Goal: Check status: Check status

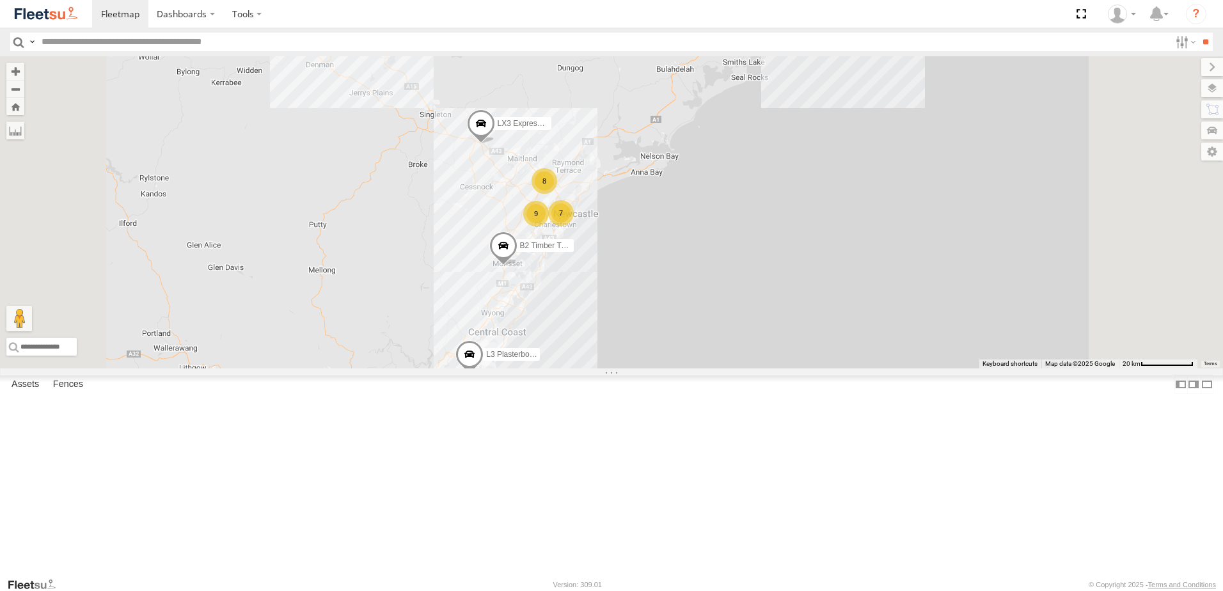
scroll to position [256, 0]
click at [0, 0] on div "L3 Plasterboard Truck" at bounding box center [0, 0] width 0 height 0
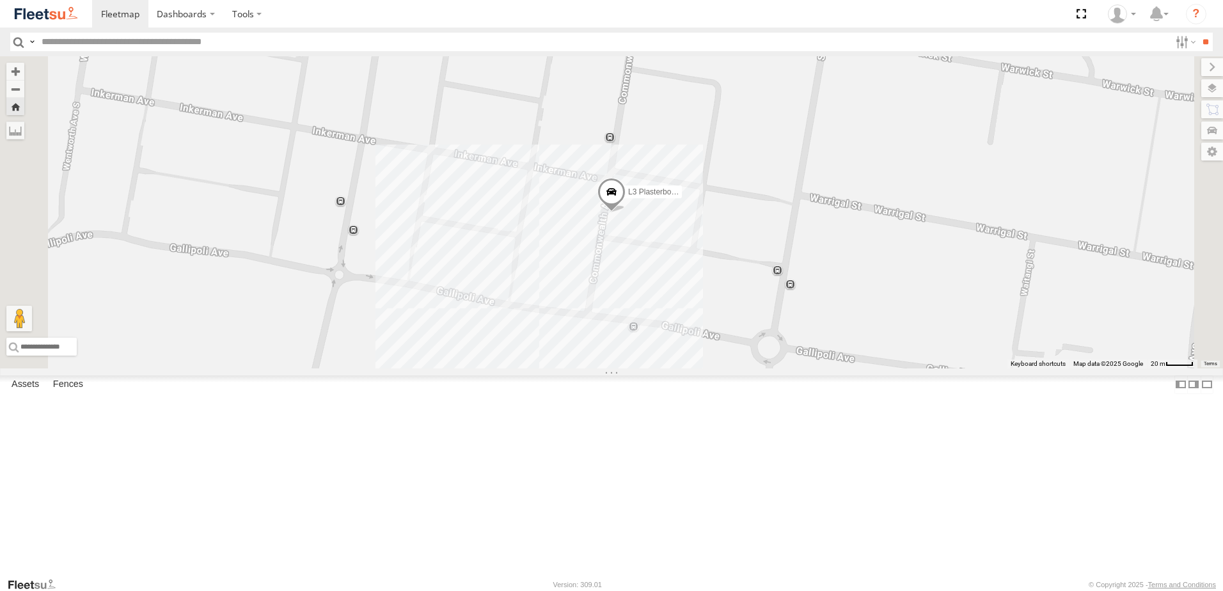
click at [626, 213] on span at bounding box center [612, 196] width 28 height 35
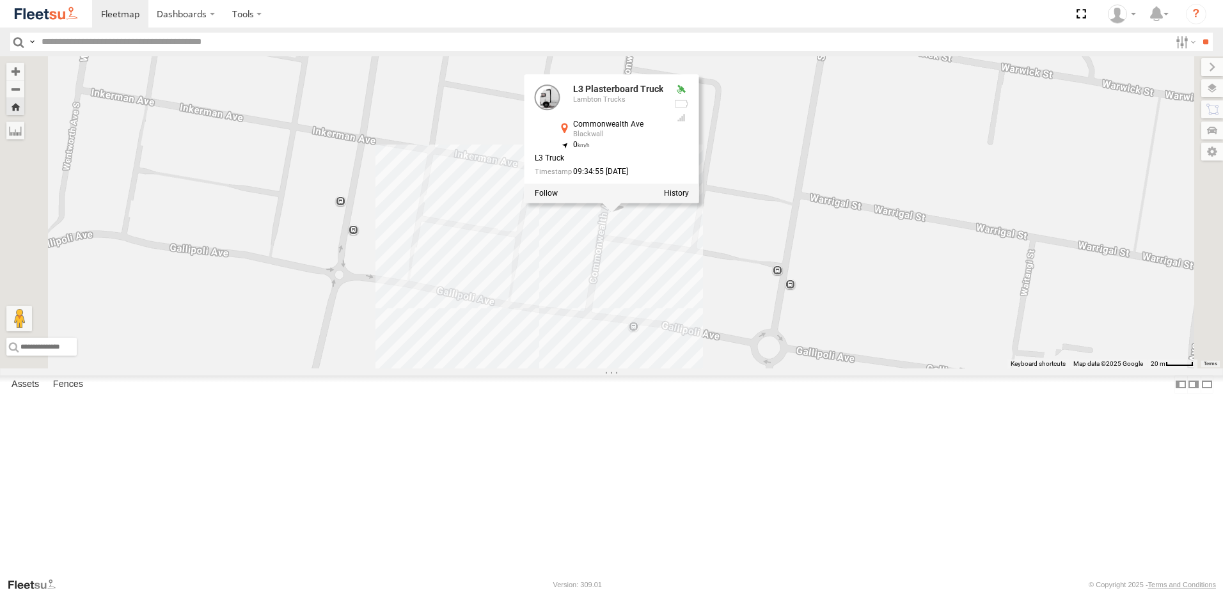
click at [585, 202] on div "L3 Plasterboard Truck L3 Plasterboard Truck Lambton Trucks Commonwealth Ave Bla…" at bounding box center [611, 212] width 1223 height 312
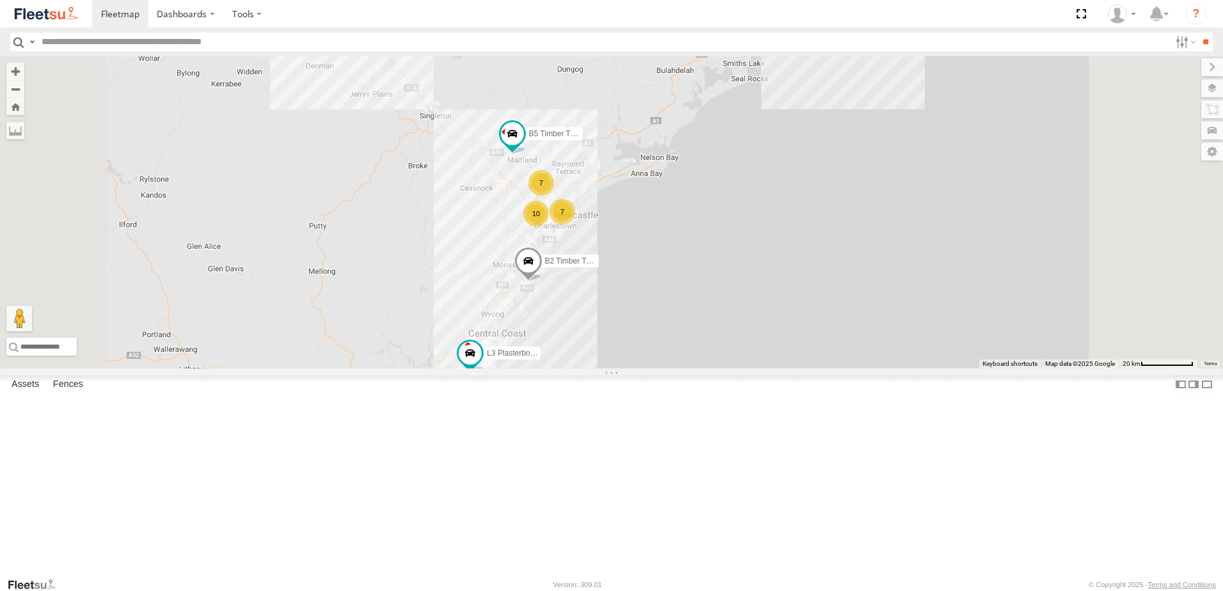
click at [0, 0] on div "L3 Plasterboard Truck" at bounding box center [0, 0] width 0 height 0
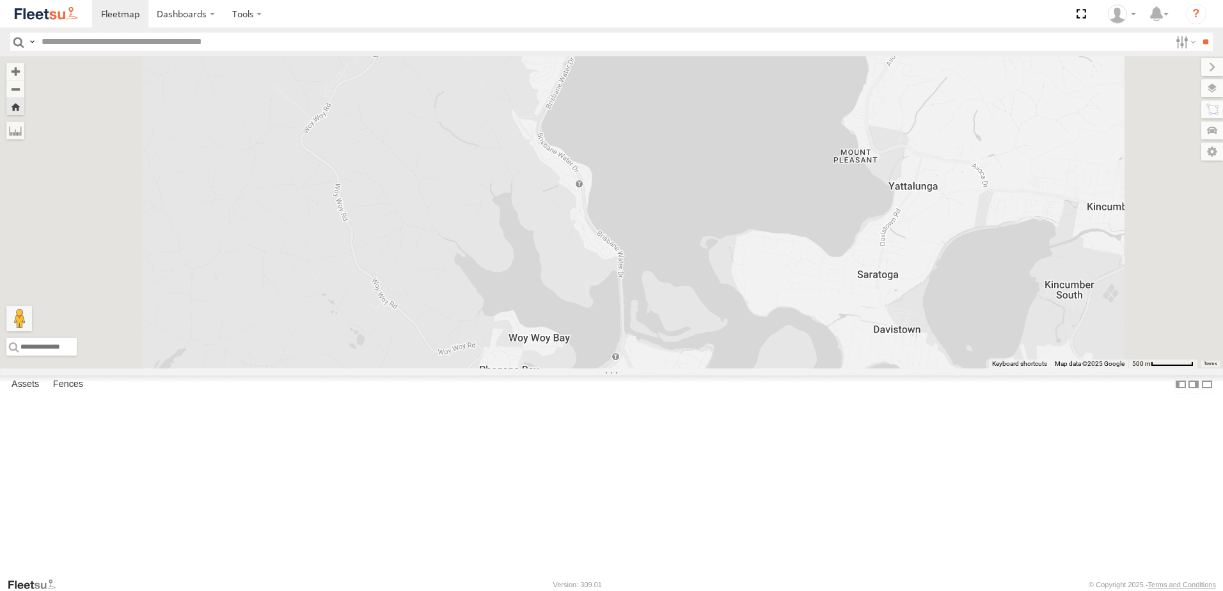
drag, startPoint x: 739, startPoint y: 164, endPoint x: 729, endPoint y: 437, distance: 272.8
click at [728, 369] on div "L3 Plasterboard Truck" at bounding box center [611, 212] width 1223 height 312
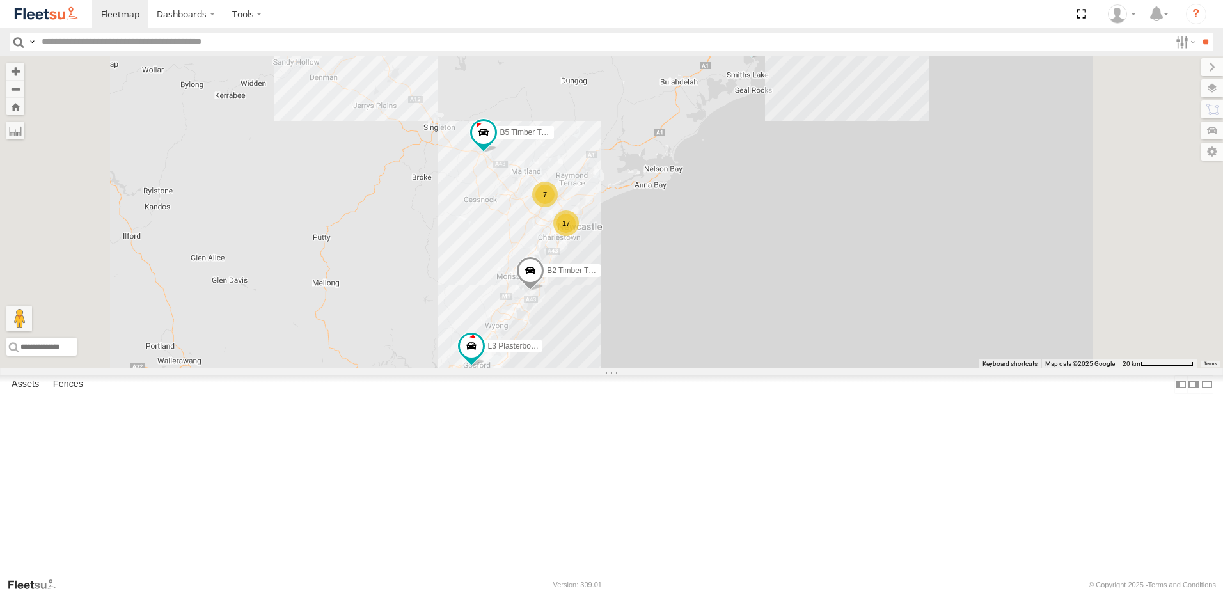
click at [0, 0] on div "L3 Plasterboard Truck" at bounding box center [0, 0] width 0 height 0
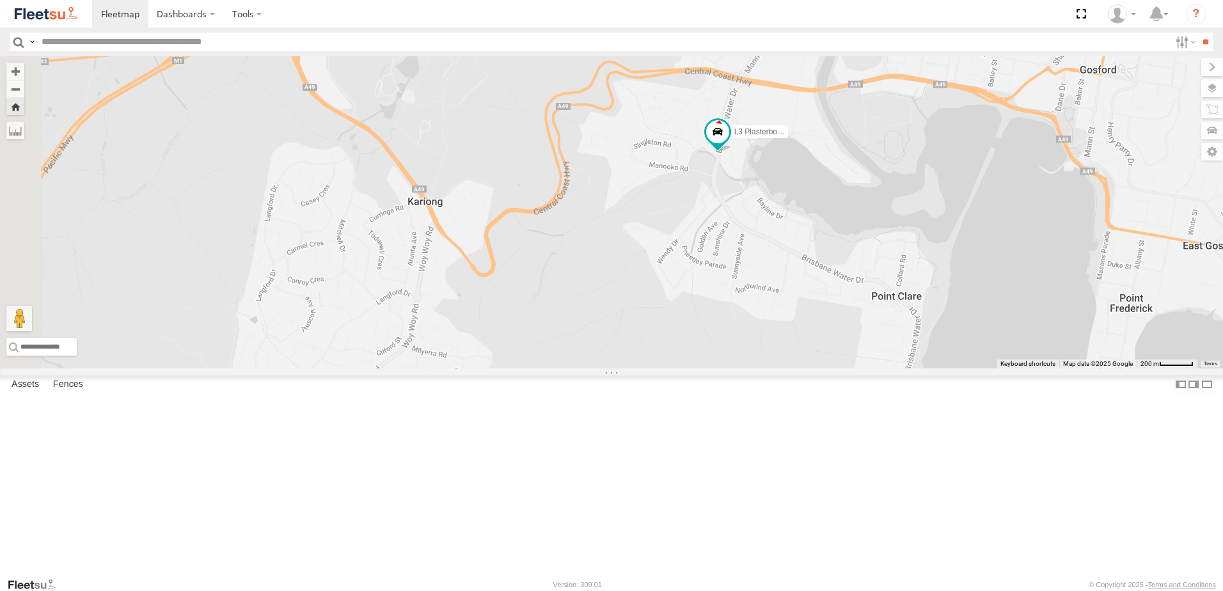
drag, startPoint x: 504, startPoint y: 359, endPoint x: 767, endPoint y: 299, distance: 270.4
click at [767, 299] on div "L3 Plasterboard Truck" at bounding box center [611, 212] width 1223 height 312
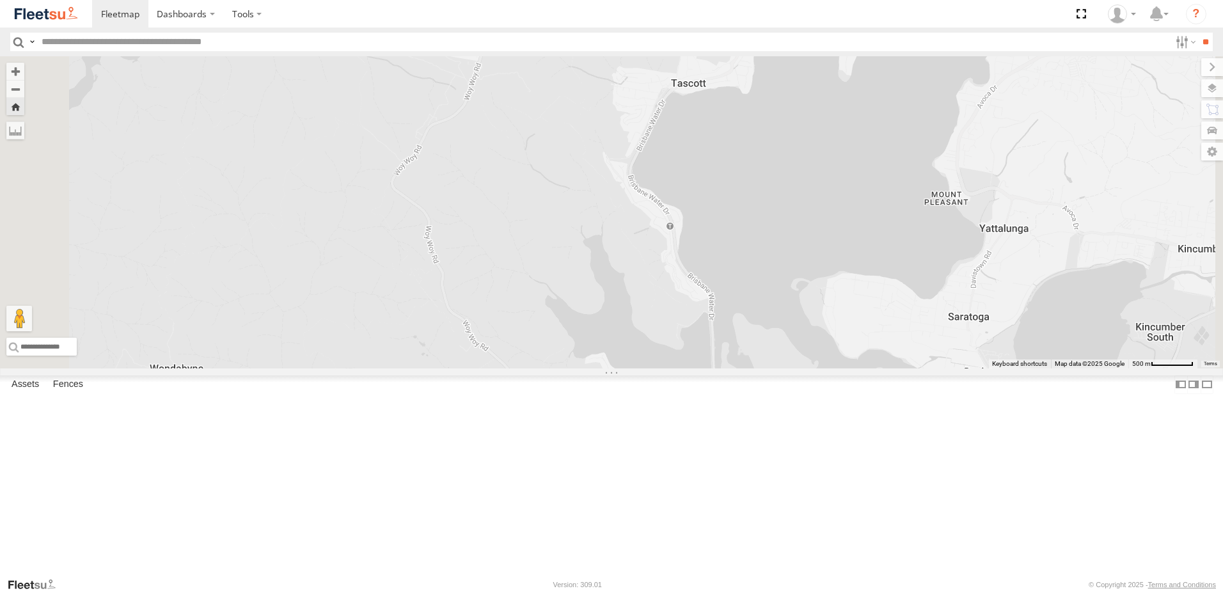
drag, startPoint x: 742, startPoint y: 345, endPoint x: 741, endPoint y: 120, distance: 224.6
click at [741, 120] on div "L3 Plasterboard Truck" at bounding box center [611, 212] width 1223 height 312
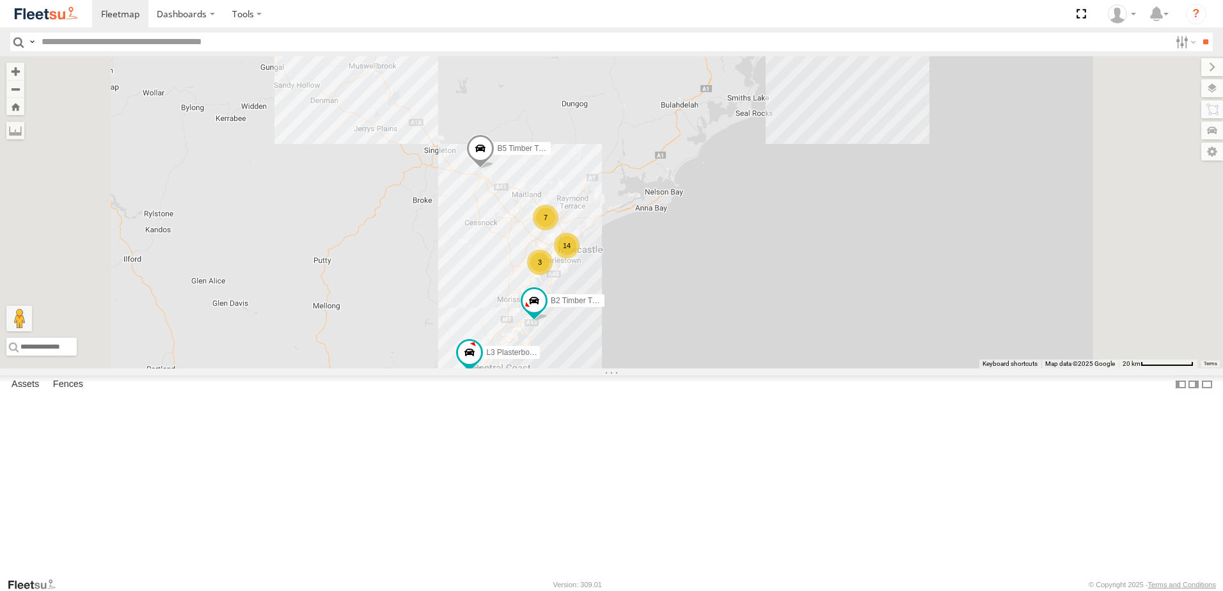
click at [0, 0] on div "L3 Plasterboard Truck" at bounding box center [0, 0] width 0 height 0
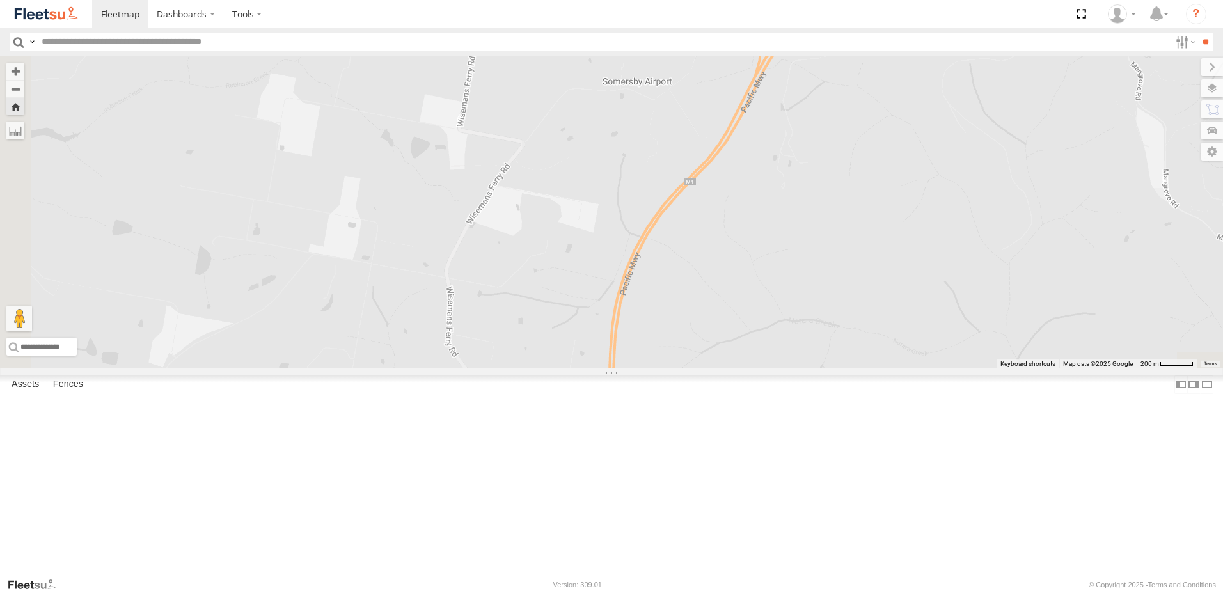
drag, startPoint x: 674, startPoint y: 161, endPoint x: 767, endPoint y: 323, distance: 186.3
click at [724, 0] on html "Dashboards" at bounding box center [611, 295] width 1223 height 591
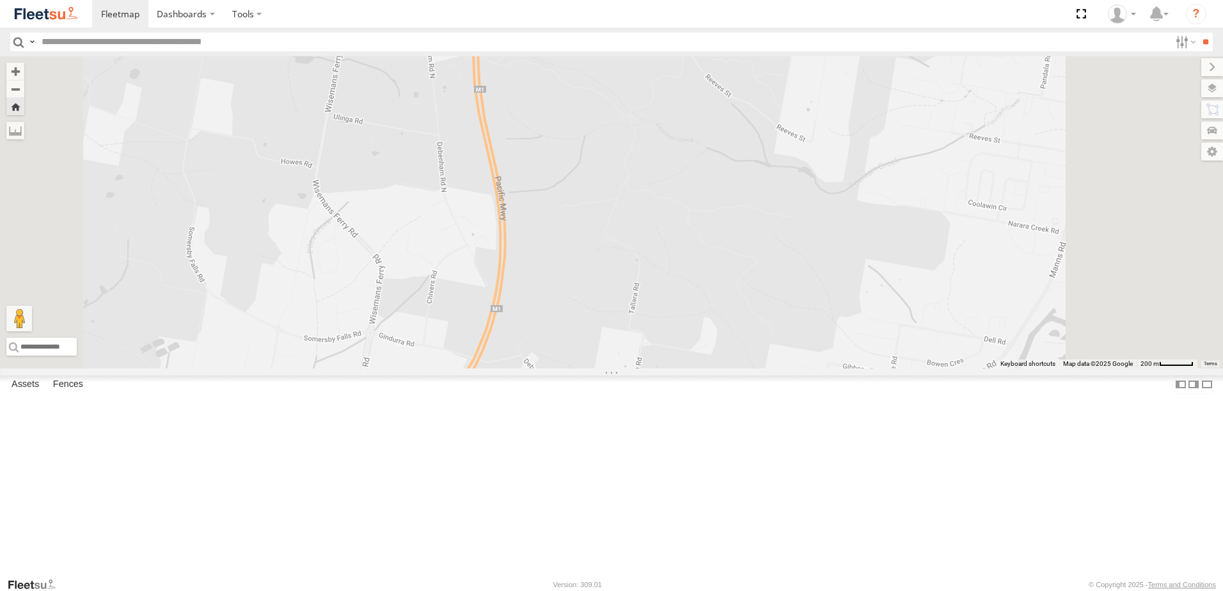
drag, startPoint x: 790, startPoint y: 571, endPoint x: 696, endPoint y: -66, distance: 643.7
click at [696, 0] on html "Dashboards" at bounding box center [611, 295] width 1223 height 591
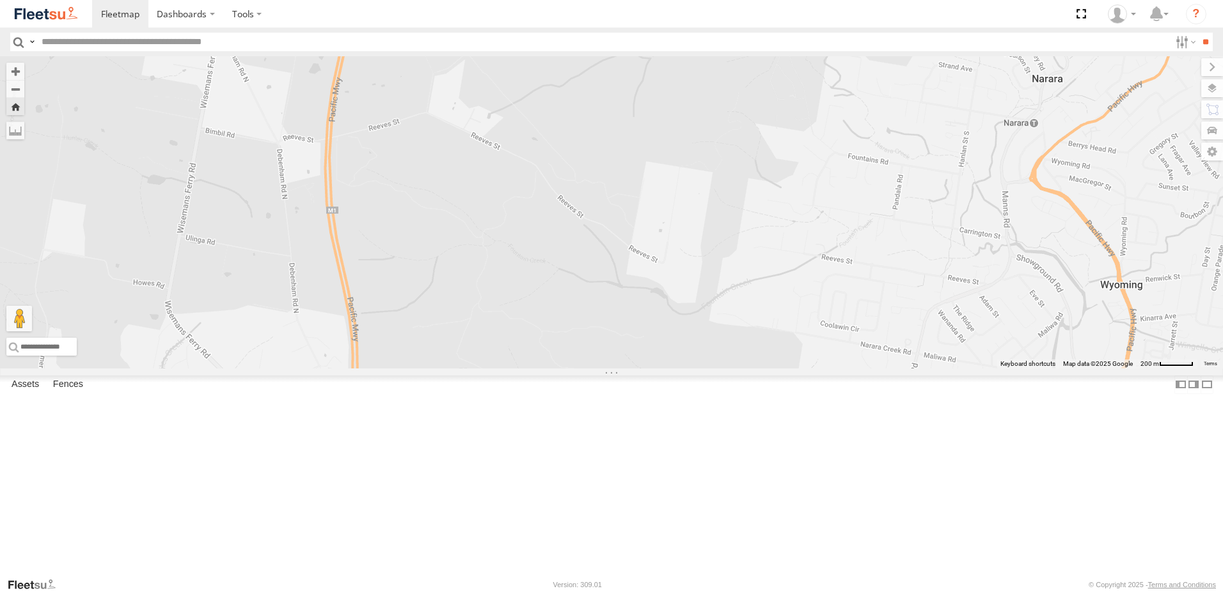
drag, startPoint x: 563, startPoint y: 447, endPoint x: 526, endPoint y: 483, distance: 52.0
click at [526, 369] on div "L3 Plasterboard Truck" at bounding box center [611, 212] width 1223 height 312
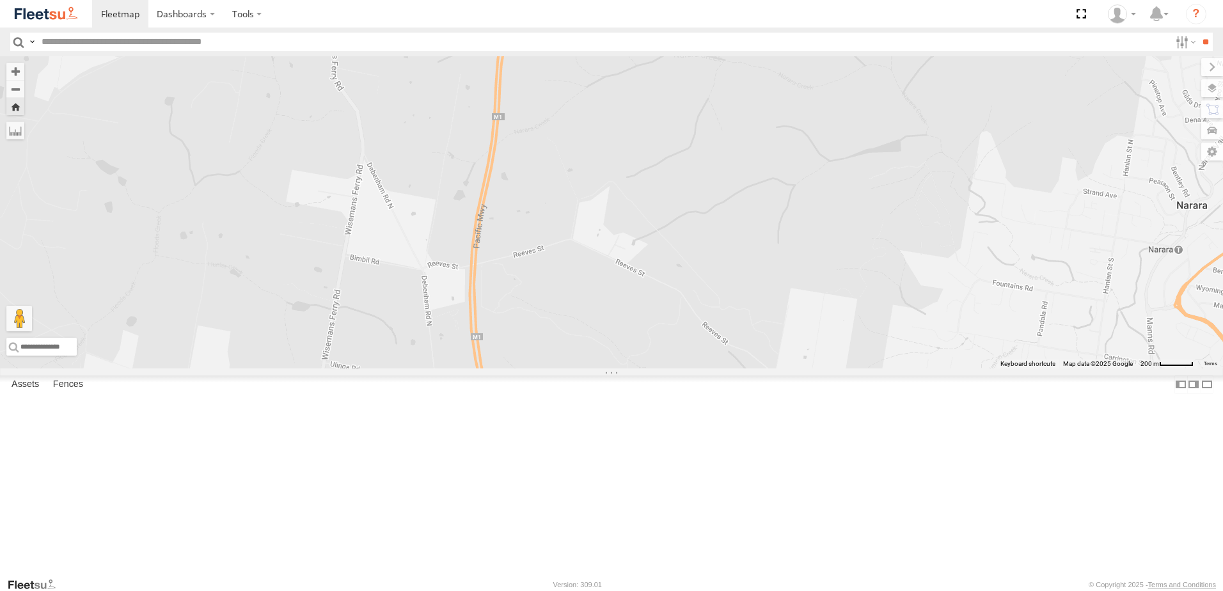
drag, startPoint x: 959, startPoint y: 158, endPoint x: 793, endPoint y: 532, distance: 409.1
click at [793, 369] on div "L3 Plasterboard Truck" at bounding box center [611, 212] width 1223 height 312
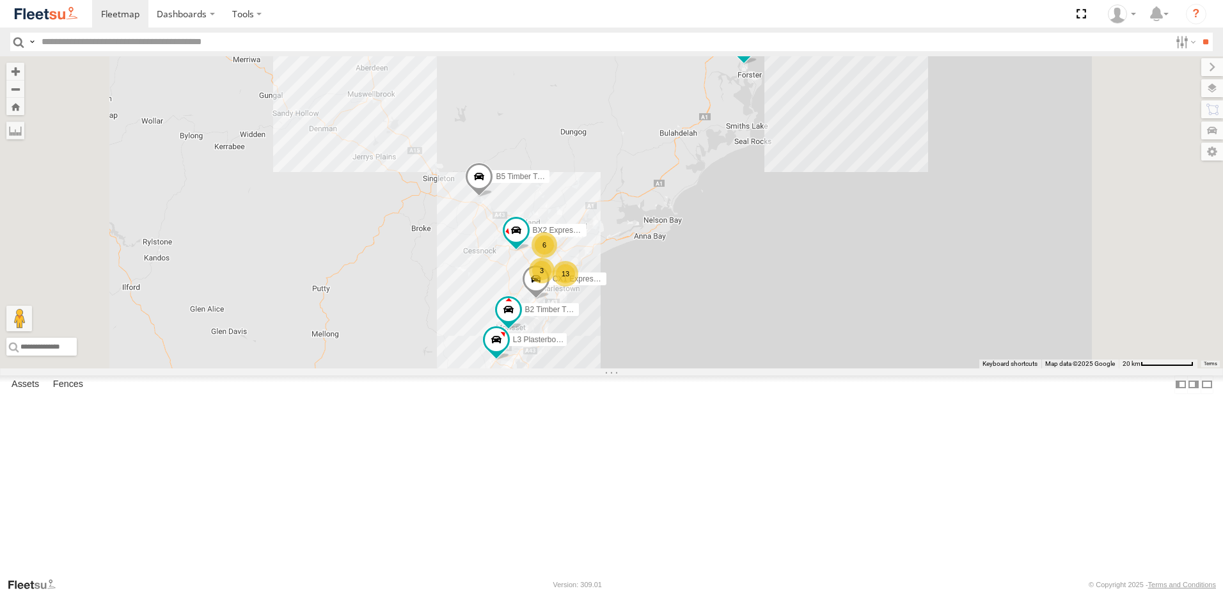
click at [0, 0] on div "L3 Plasterboard Truck" at bounding box center [0, 0] width 0 height 0
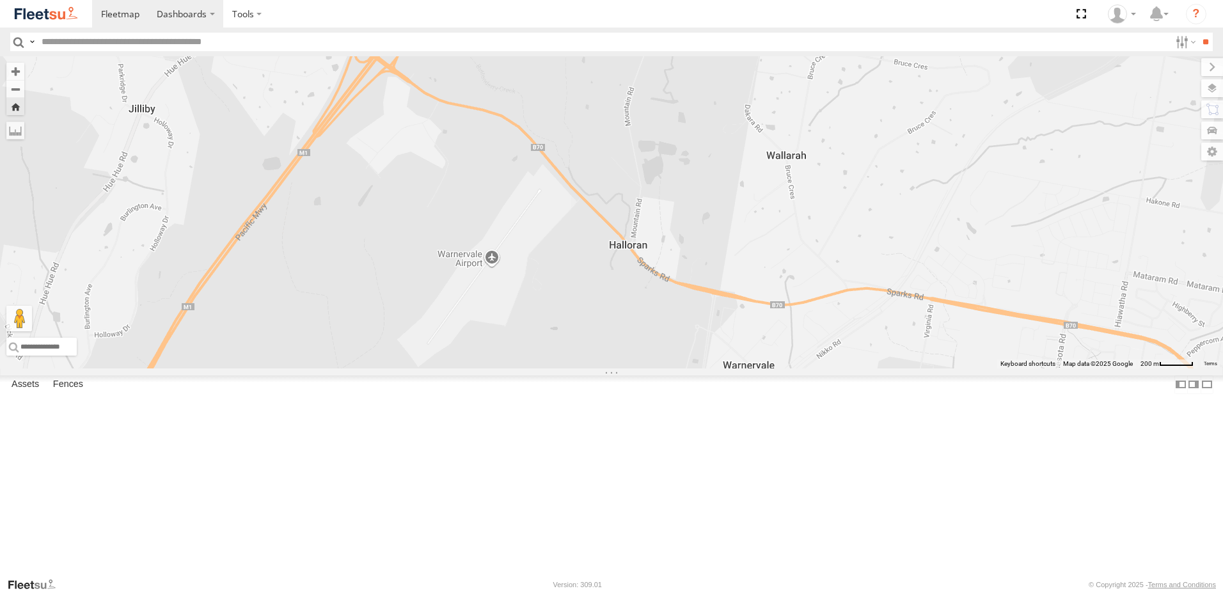
drag, startPoint x: 893, startPoint y: 267, endPoint x: 163, endPoint y: 1, distance: 776.9
click at [546, 137] on div "L3 Plasterboard Truck" at bounding box center [611, 212] width 1223 height 312
